Goal: Task Accomplishment & Management: Manage account settings

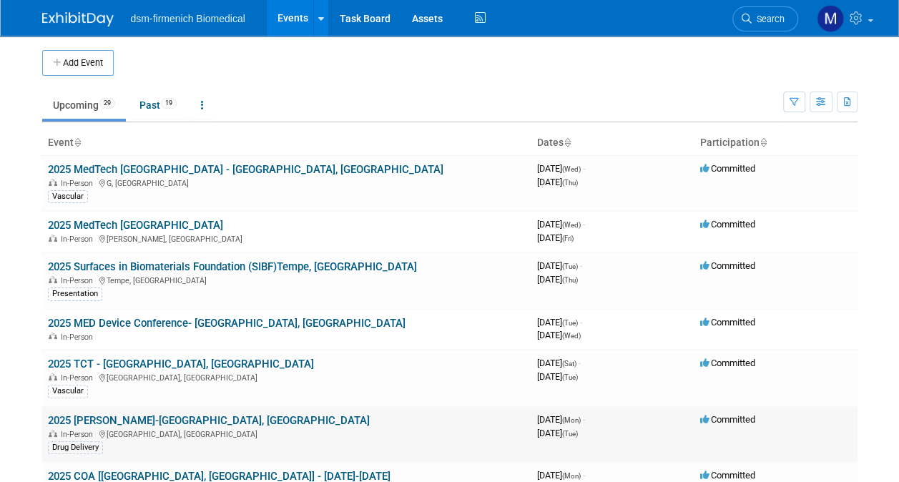
click at [119, 434] on div "In-Person Boston, MA" at bounding box center [287, 433] width 478 height 11
click at [80, 418] on link "2025 [PERSON_NAME]-[GEOGRAPHIC_DATA], [GEOGRAPHIC_DATA]" at bounding box center [209, 420] width 322 height 13
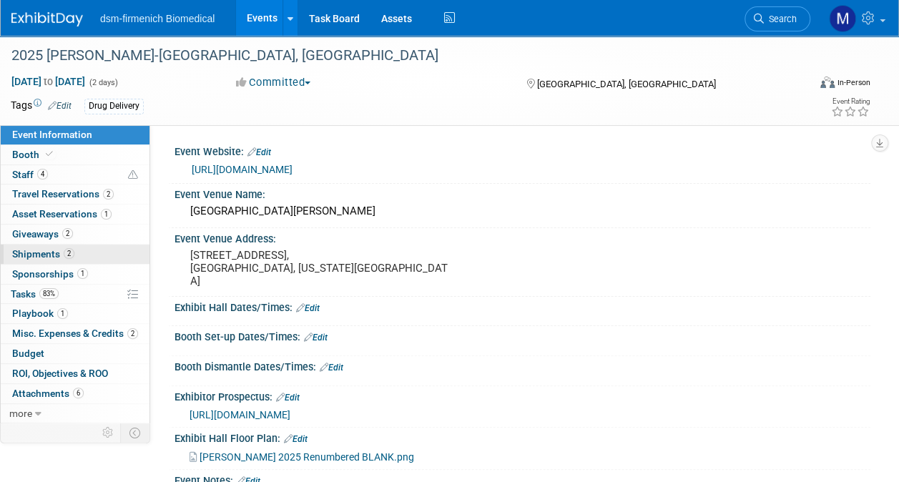
click at [49, 250] on span "Shipments 2" at bounding box center [43, 253] width 62 height 11
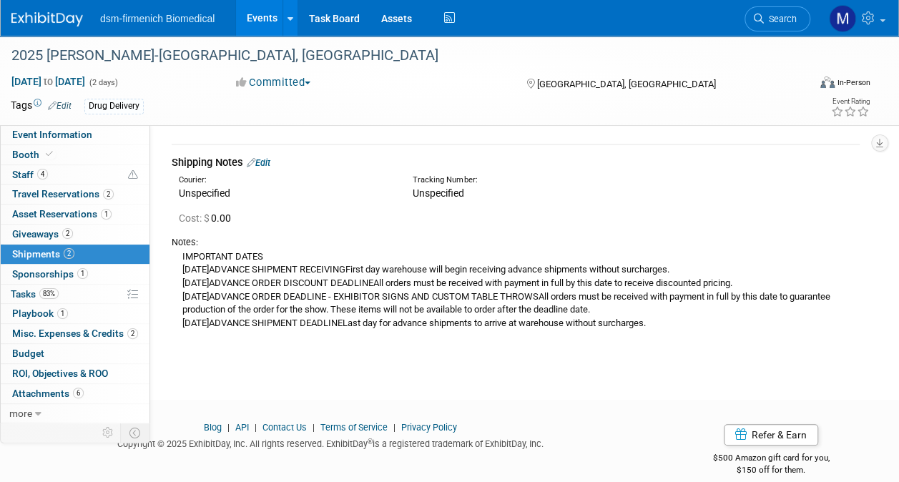
scroll to position [200, 0]
click at [272, 156] on div "Shipping Notes Edit" at bounding box center [516, 162] width 688 height 15
click at [270, 157] on link "Edit" at bounding box center [259, 162] width 24 height 11
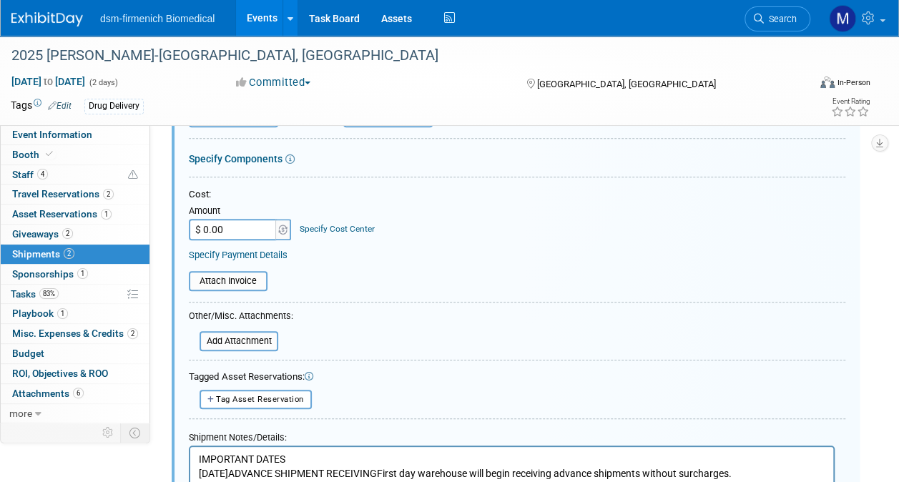
scroll to position [467, 0]
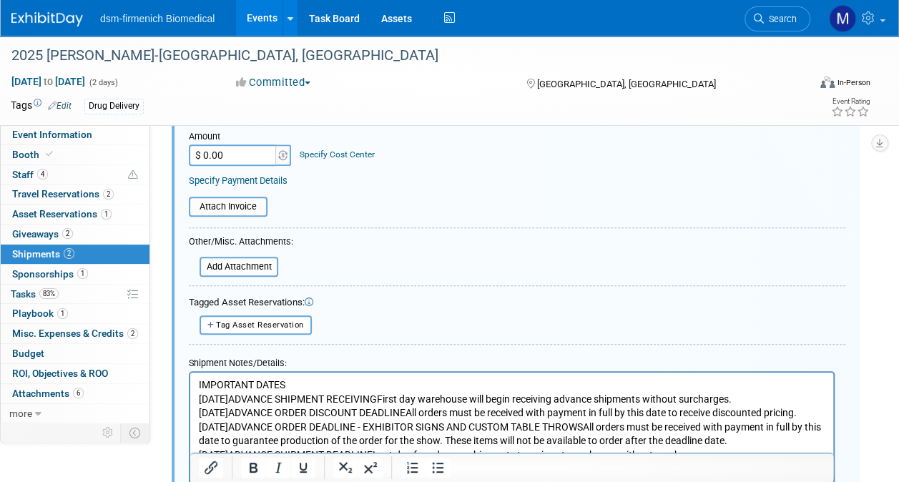
click at [197, 377] on html "IMPORTANT DATES Friday, September 26, 2025ADVANCE SHIPMENT RECEIVINGFirst day w…" at bounding box center [511, 418] width 643 height 90
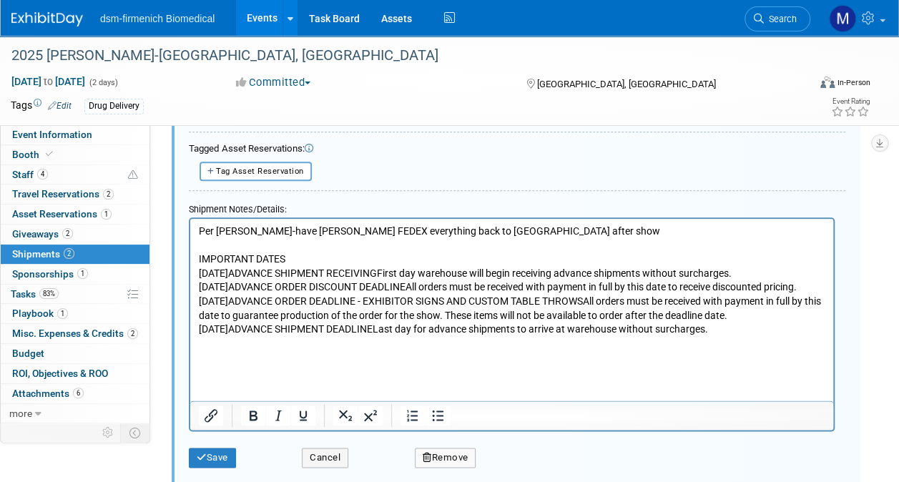
scroll to position [639, 0]
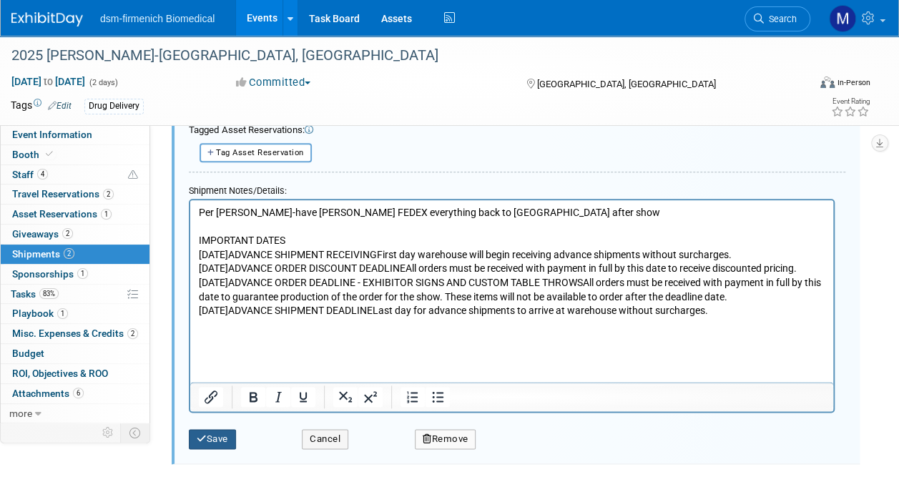
click at [209, 435] on button "Save" at bounding box center [212, 439] width 47 height 20
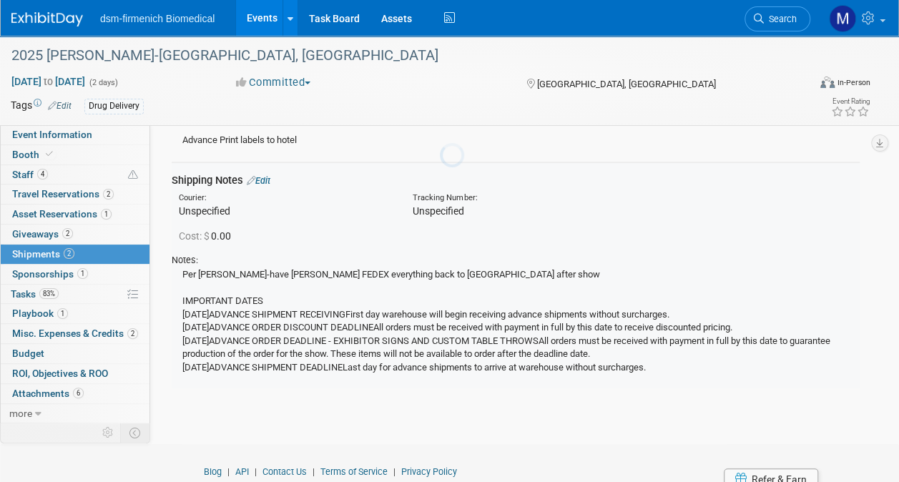
scroll to position [182, 0]
